Goal: Transaction & Acquisition: Book appointment/travel/reservation

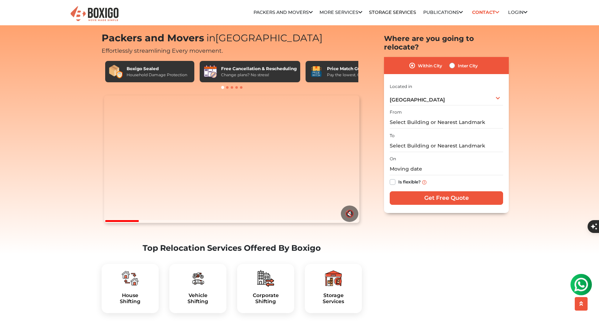
scroll to position [15, 0]
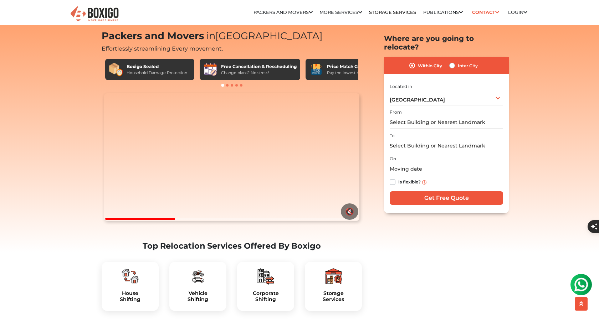
click at [458, 61] on label "Inter City" at bounding box center [468, 65] width 20 height 9
click at [453, 61] on input "Inter City" at bounding box center [452, 64] width 6 height 7
radio input "true"
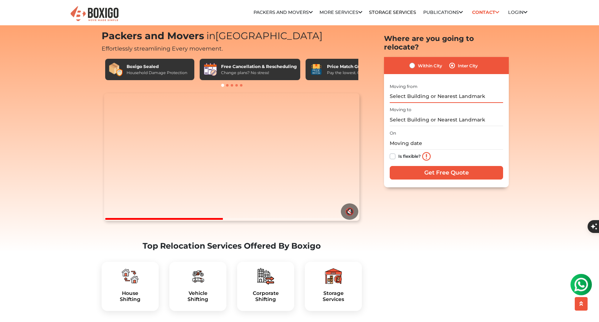
click at [425, 90] on input "text" at bounding box center [446, 96] width 113 height 12
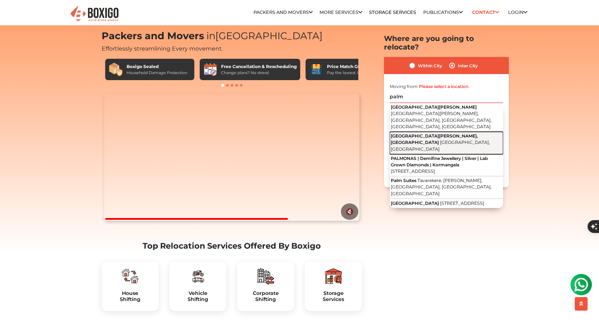
click at [425, 132] on button "[GEOGRAPHIC_DATA][PERSON_NAME], [PERSON_NAME][GEOGRAPHIC_DATA], [GEOGRAPHIC_DAT…" at bounding box center [446, 143] width 113 height 22
type input "[GEOGRAPHIC_DATA], [GEOGRAPHIC_DATA], [GEOGRAPHIC_DATA], [GEOGRAPHIC_DATA]"
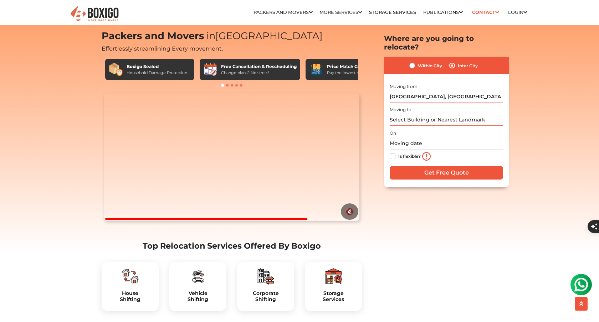
click at [414, 114] on input "text" at bounding box center [446, 120] width 113 height 12
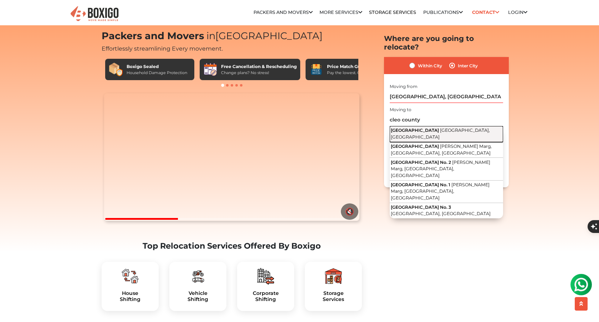
click at [430, 128] on span "[GEOGRAPHIC_DATA], [GEOGRAPHIC_DATA]" at bounding box center [440, 134] width 99 height 12
type input "[GEOGRAPHIC_DATA], [GEOGRAPHIC_DATA]"
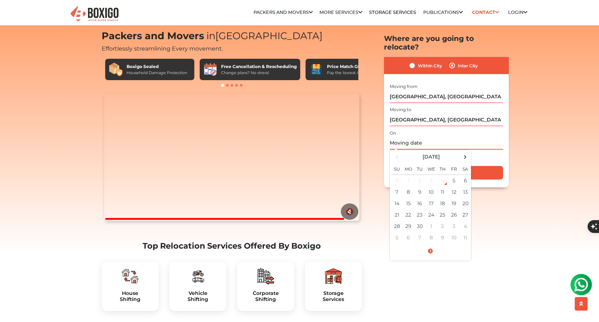
click at [419, 137] on input "text" at bounding box center [446, 143] width 113 height 12
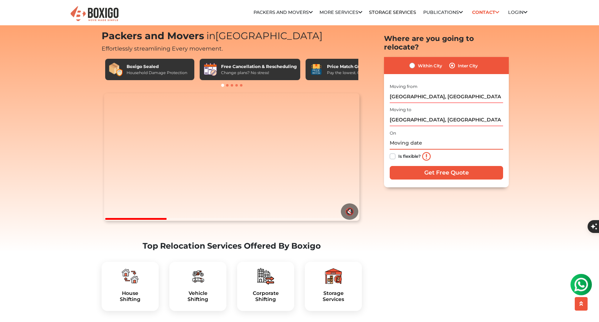
click at [402, 137] on input "text" at bounding box center [446, 143] width 113 height 12
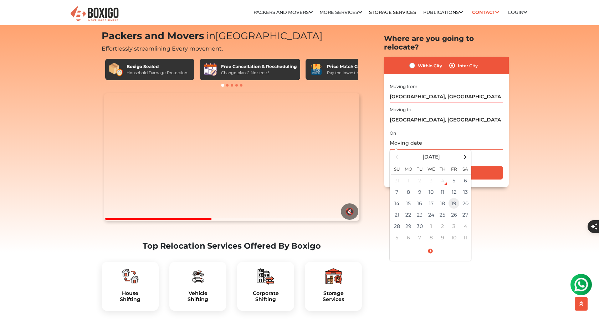
click at [453, 198] on td "19" at bounding box center [453, 203] width 11 height 11
type input "[DATE] 12:00 AM"
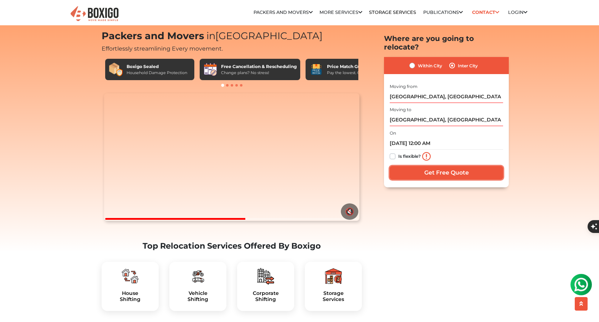
click at [454, 169] on input "Get Free Quote" at bounding box center [446, 173] width 113 height 14
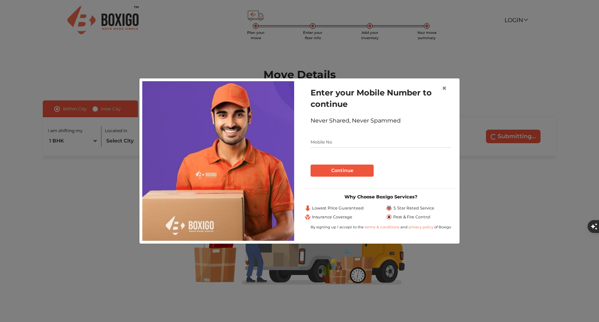
click at [334, 143] on input "text" at bounding box center [381, 142] width 140 height 11
type input "8779623487"
click at [333, 168] on button "Continue" at bounding box center [342, 171] width 63 height 12
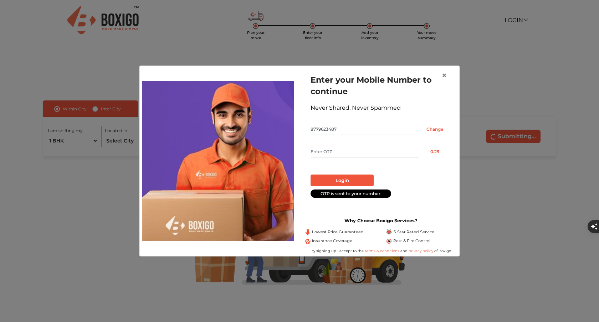
click at [326, 151] on input "text" at bounding box center [365, 151] width 108 height 11
type input "1066"
click at [338, 181] on button "Login" at bounding box center [342, 181] width 63 height 12
radio input "false"
radio input "true"
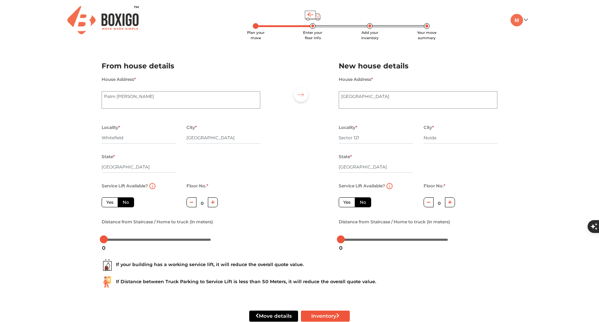
scroll to position [18, 0]
